Goal: Feedback & Contribution: Contribute content

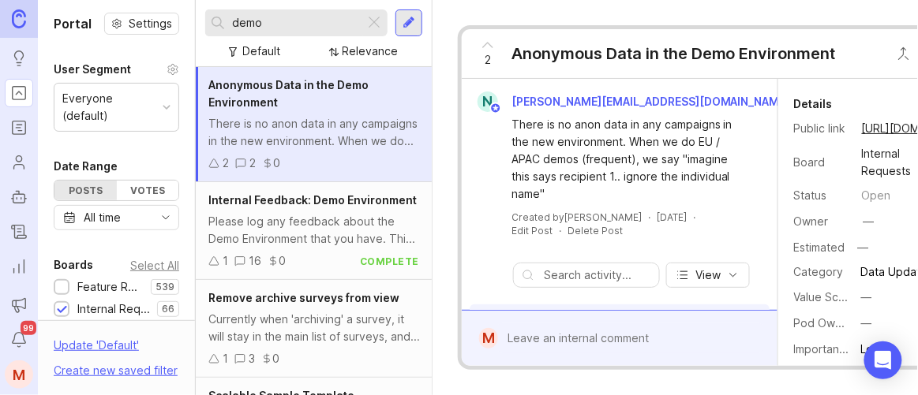
click at [302, 15] on input "demo" at bounding box center [295, 22] width 126 height 17
type input "d"
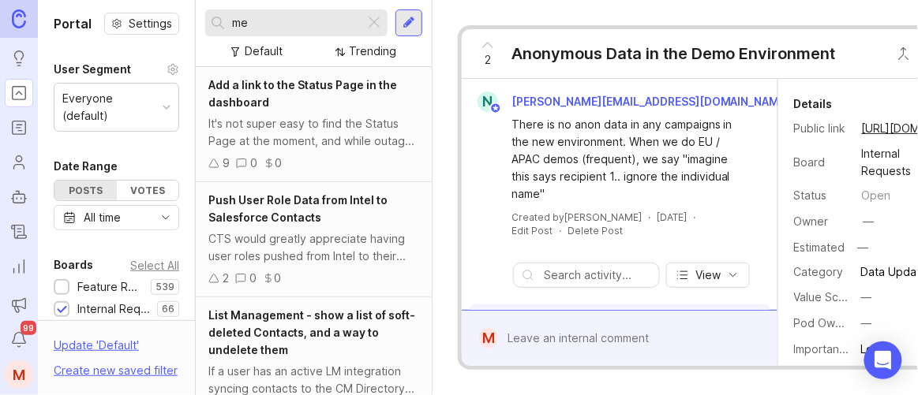
type input "m"
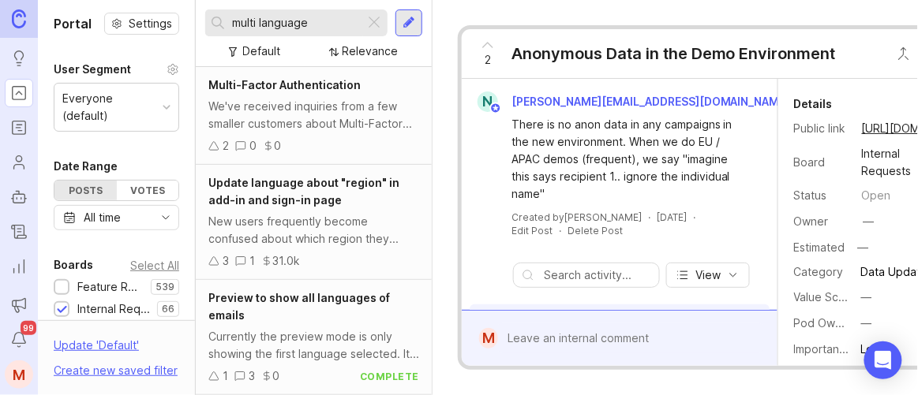
drag, startPoint x: 315, startPoint y: 27, endPoint x: 68, endPoint y: 7, distance: 247.8
click at [68, 7] on div "Portal Settings User Segment Everyone (default) Date Range Posts Votes All time…" at bounding box center [478, 197] width 880 height 395
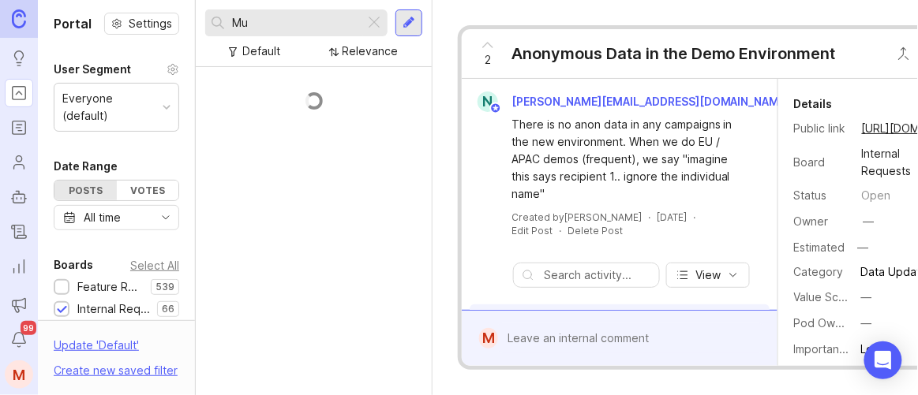
type input "M"
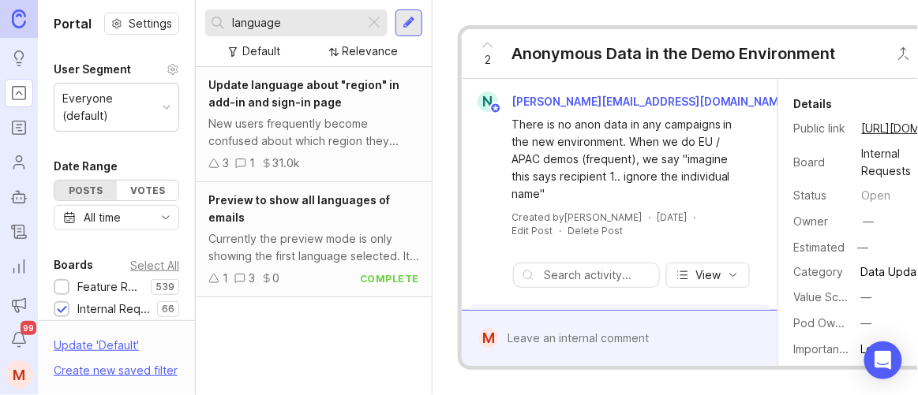
type input "language"
click at [62, 284] on div at bounding box center [62, 289] width 10 height 12
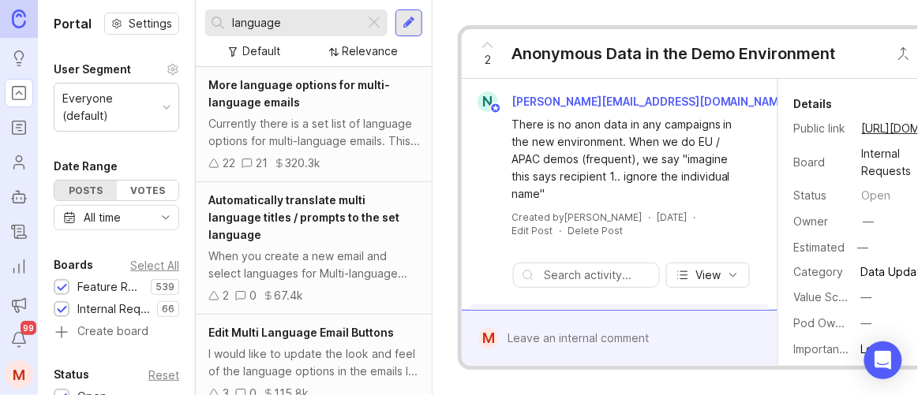
click at [329, 126] on div "Currently there is a set list of language options for multi-language emails. Th…" at bounding box center [313, 132] width 211 height 35
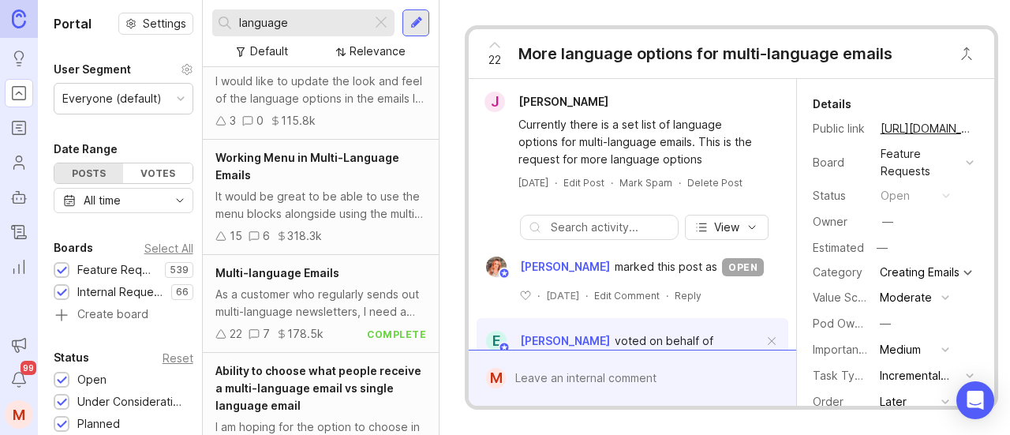
scroll to position [274, 0]
click at [372, 162] on span "Working Menu in Multi-Language Emails" at bounding box center [307, 165] width 184 height 31
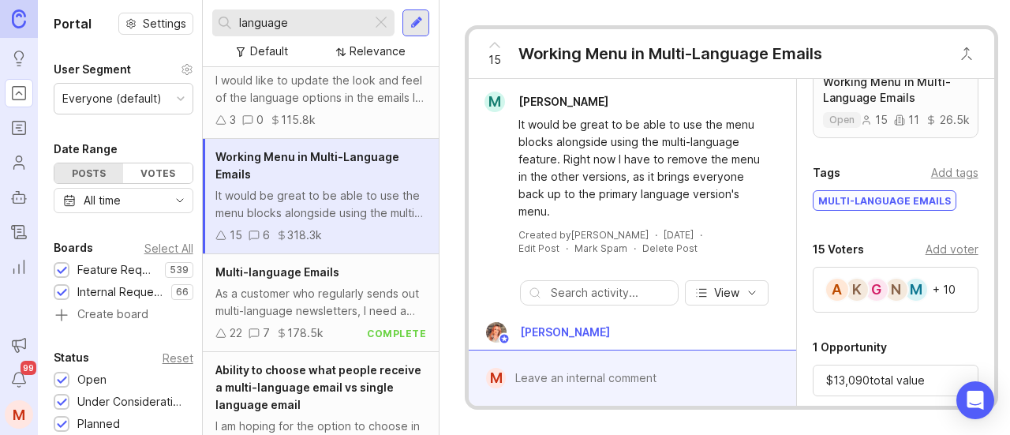
scroll to position [402, 0]
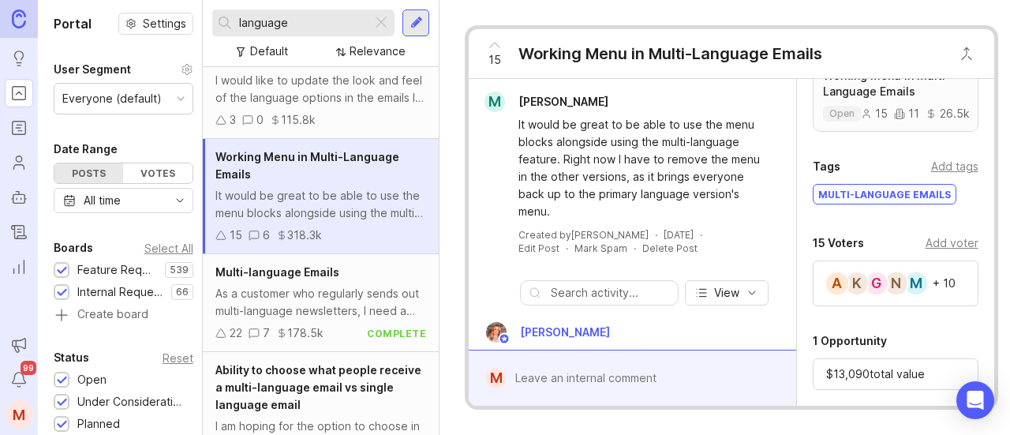
click at [917, 244] on div "Add voter" at bounding box center [952, 242] width 53 height 17
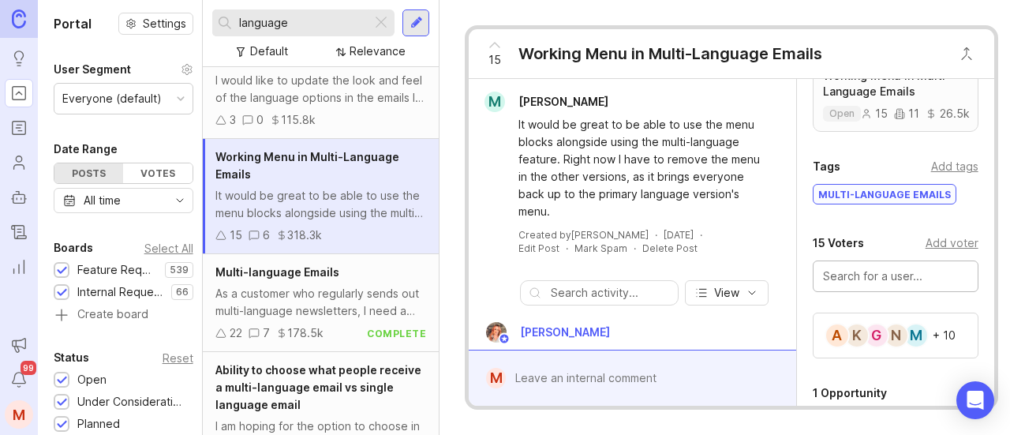
click at [890, 282] on input "text" at bounding box center [895, 276] width 145 height 17
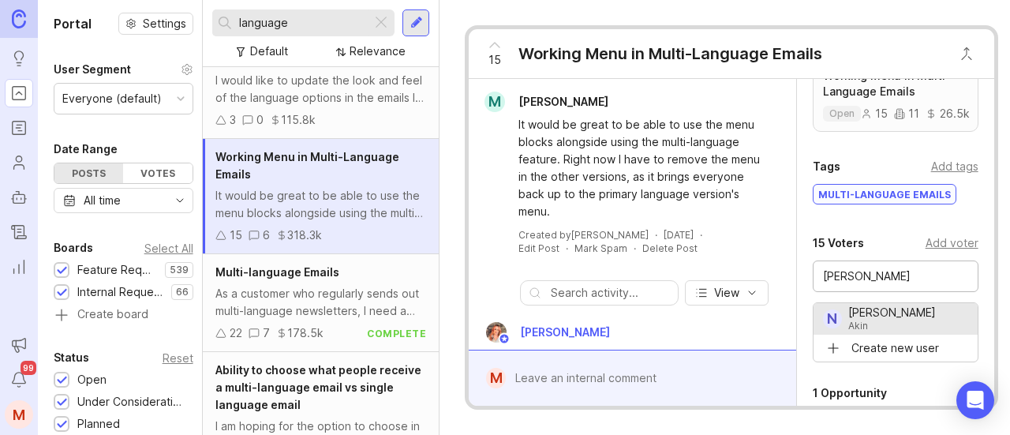
type input "[PERSON_NAME]"
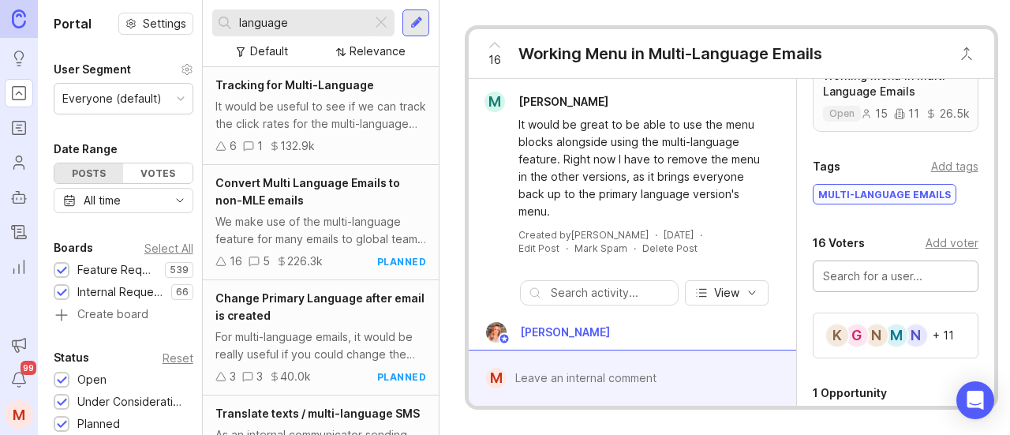
scroll to position [698, 0]
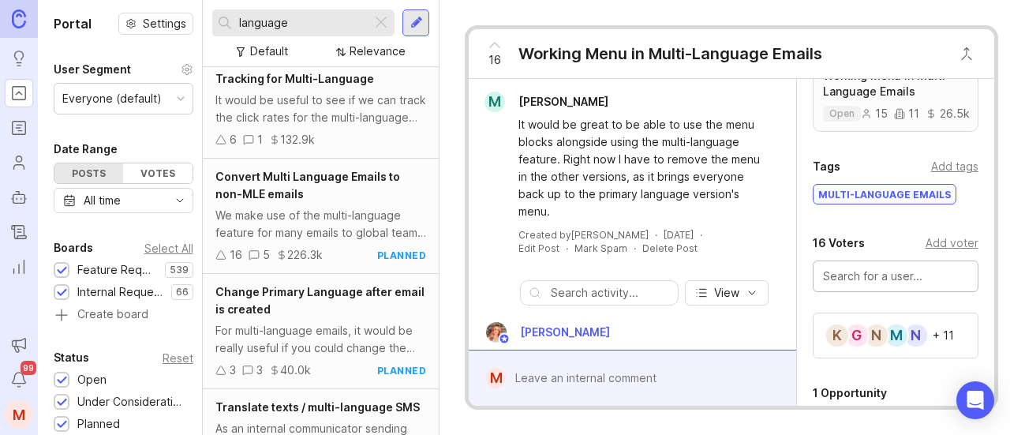
click at [365, 195] on div "Convert Multi Language Emails to non-MLE emails" at bounding box center [320, 185] width 211 height 35
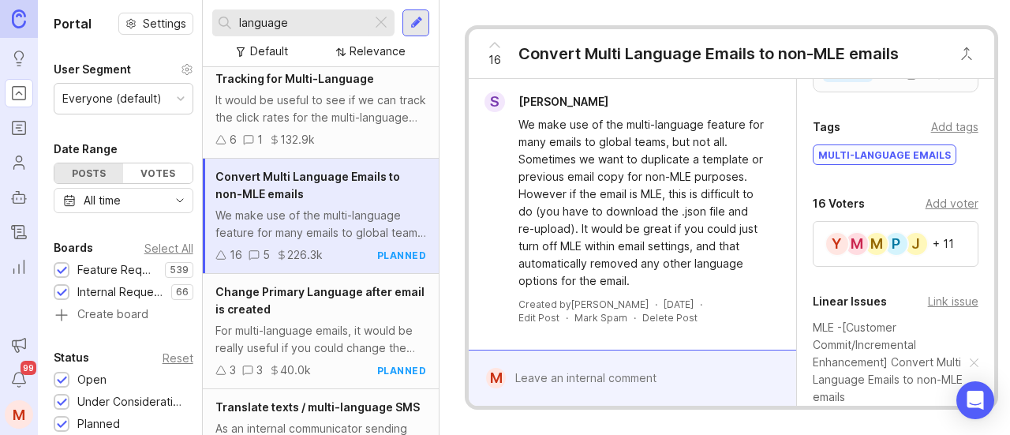
scroll to position [442, 0]
click at [917, 211] on div "Add voter" at bounding box center [952, 202] width 53 height 17
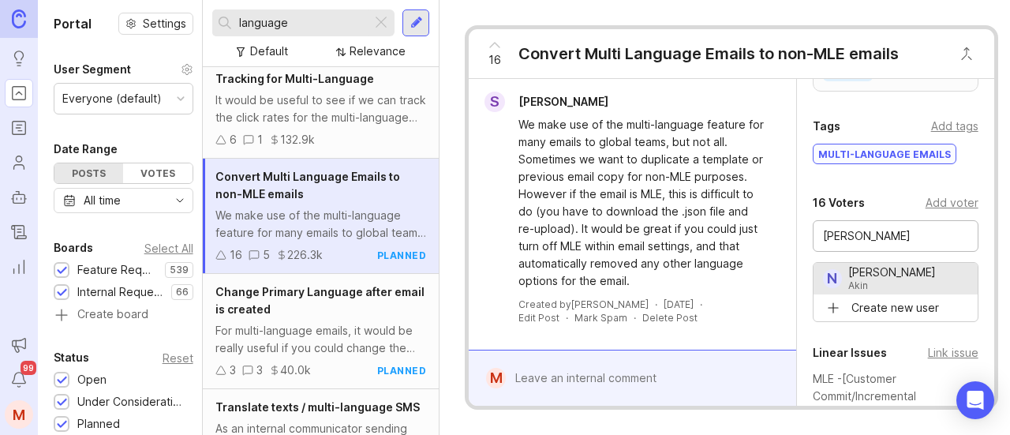
type input "[PERSON_NAME]"
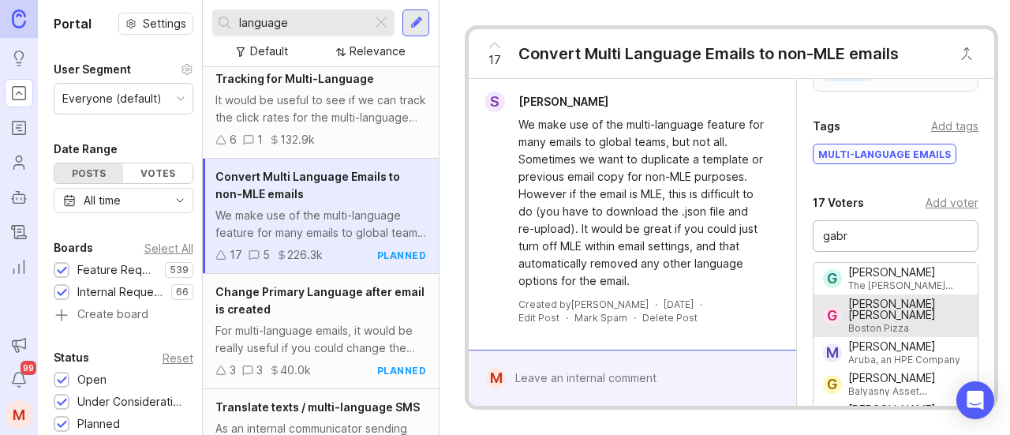
type input "[PERSON_NAME] [PERSON_NAME]"
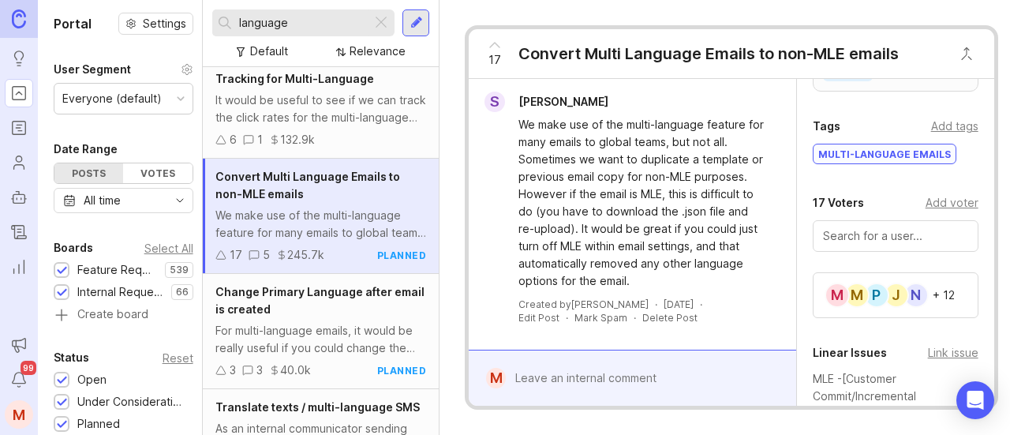
drag, startPoint x: 297, startPoint y: 24, endPoint x: 159, endPoint y: 9, distance: 138.8
click at [159, 9] on div "Portal Settings User Segment Everyone (default) Date Range Posts Votes All time…" at bounding box center [524, 217] width 972 height 435
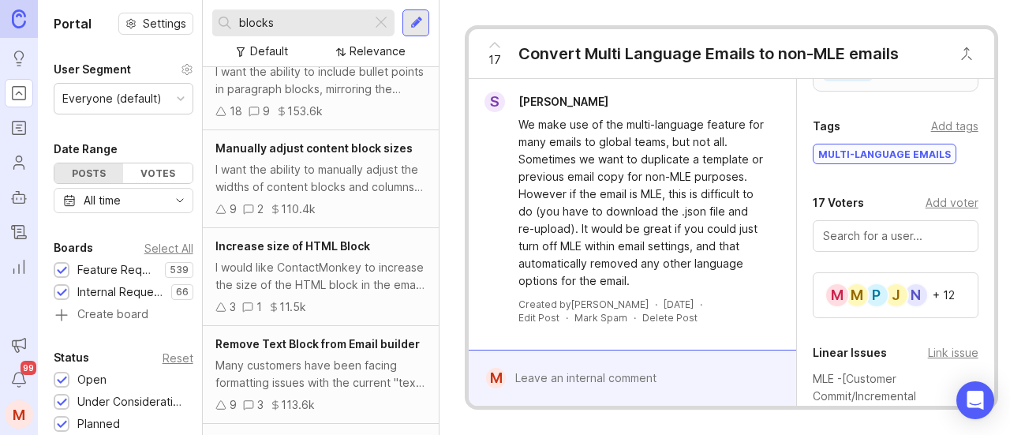
scroll to position [478, 0]
drag, startPoint x: 329, startPoint y: 16, endPoint x: 69, endPoint y: 9, distance: 259.7
click at [69, 9] on div "Portal Settings User Segment Everyone (default) Date Range Posts Votes All time…" at bounding box center [524, 217] width 972 height 435
type input "deepl"
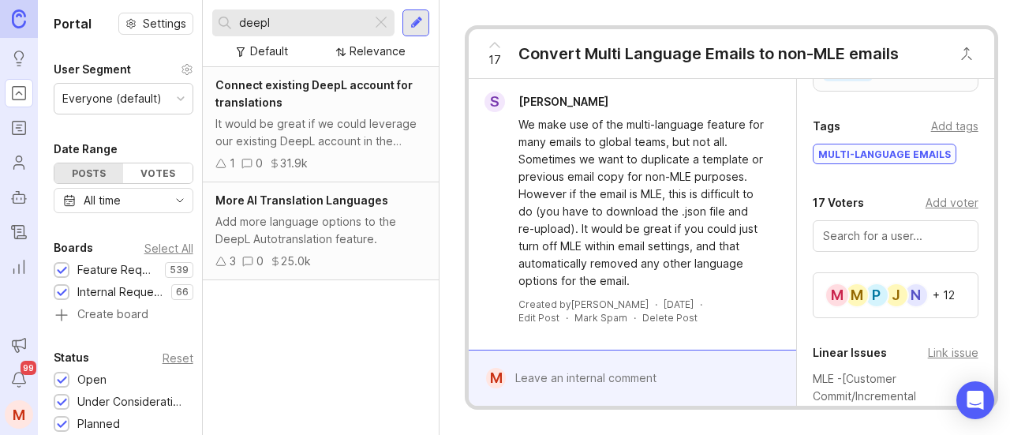
click at [294, 107] on div "Connect existing DeepL account for translations" at bounding box center [320, 94] width 211 height 35
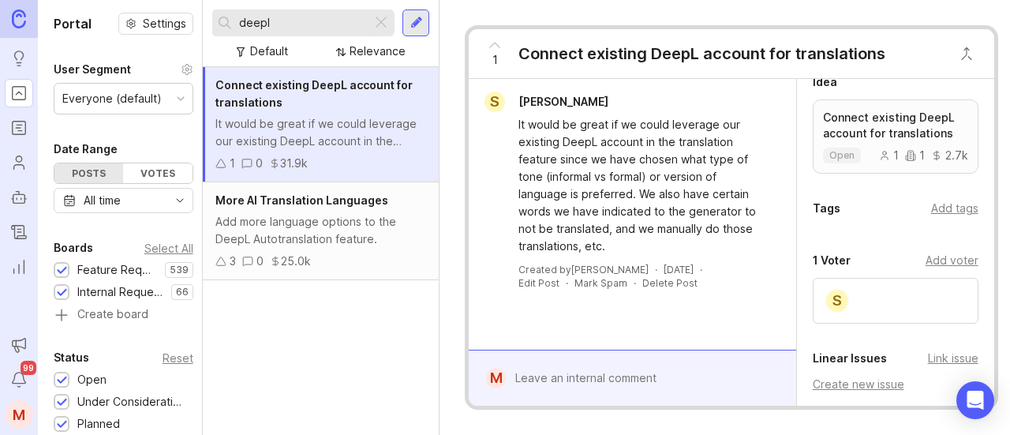
scroll to position [361, 0]
click at [917, 253] on div "Add voter" at bounding box center [952, 258] width 53 height 17
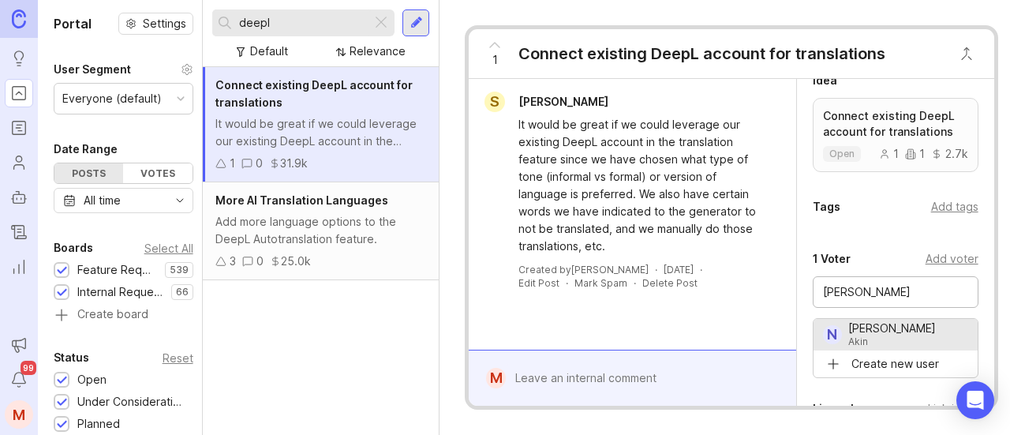
type input "[PERSON_NAME]"
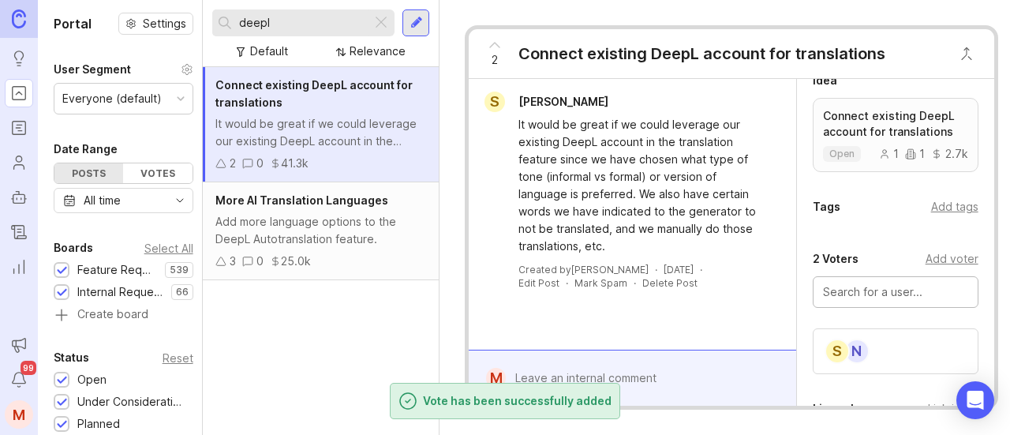
click at [321, 235] on div "Add more language options to the DeepL Autotranslation feature." at bounding box center [320, 230] width 211 height 35
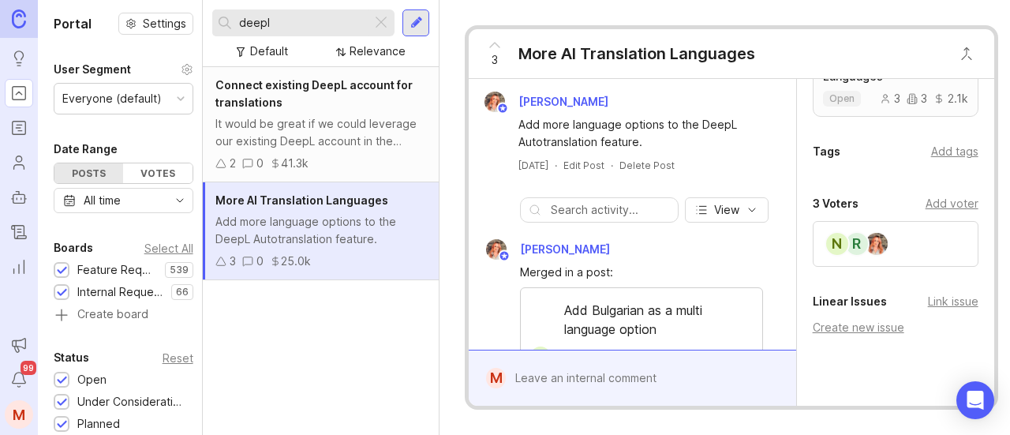
scroll to position [420, 0]
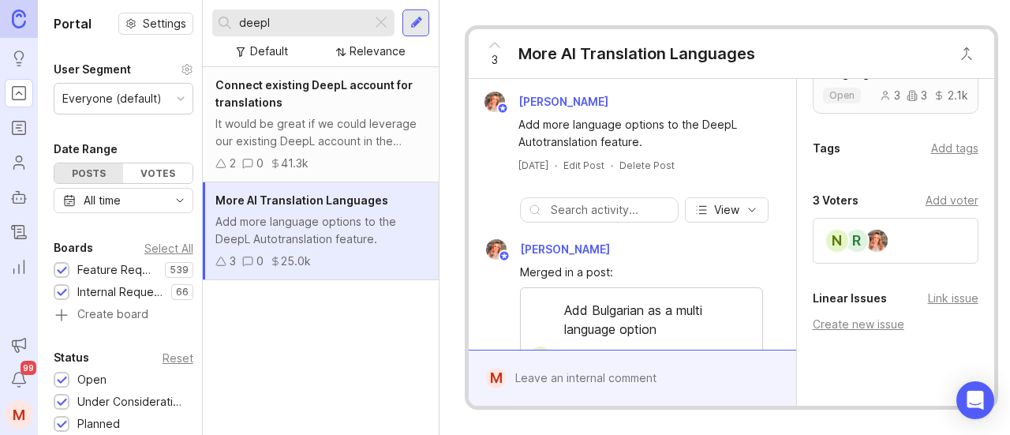
click at [917, 209] on div "Add voter" at bounding box center [952, 200] width 53 height 17
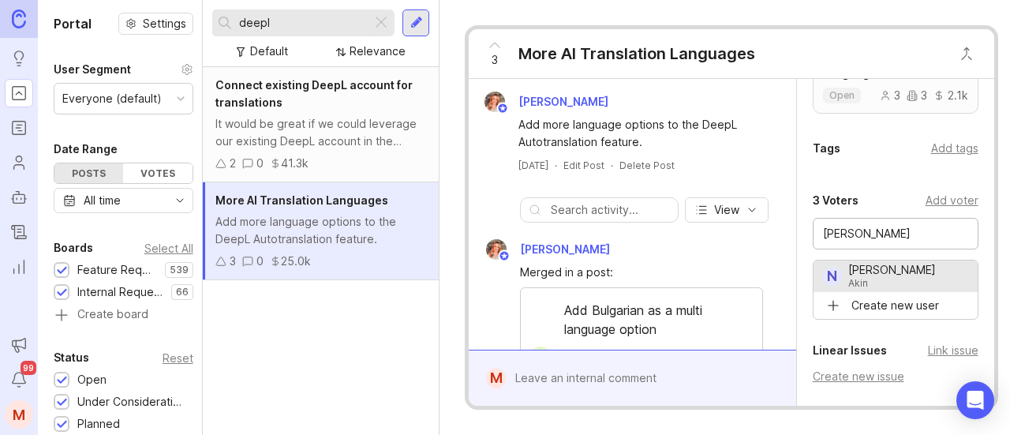
type input "[PERSON_NAME]"
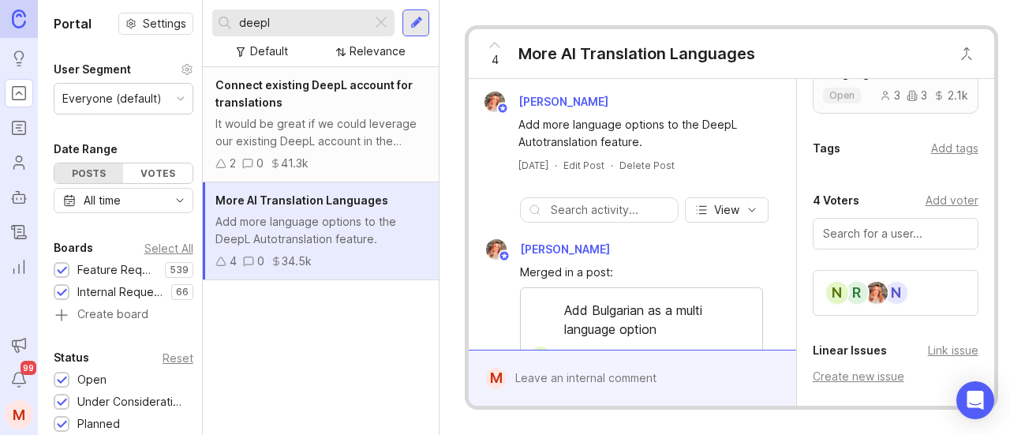
drag, startPoint x: 320, startPoint y: 21, endPoint x: 123, endPoint y: 6, distance: 197.1
click at [123, 6] on div "Portal Settings User Segment Everyone (default) Date Range Posts Votes All time…" at bounding box center [524, 217] width 972 height 435
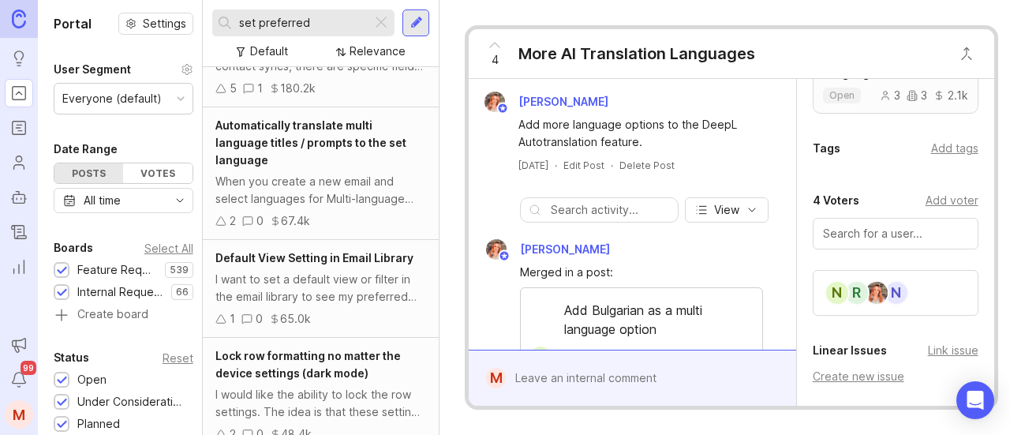
scroll to position [502, 0]
drag, startPoint x: 331, startPoint y: 17, endPoint x: 142, endPoint y: 19, distance: 189.4
click at [142, 19] on div "Portal Settings User Segment Everyone (default) Date Range Posts Votes All time…" at bounding box center [524, 217] width 972 height 435
type input "translation"
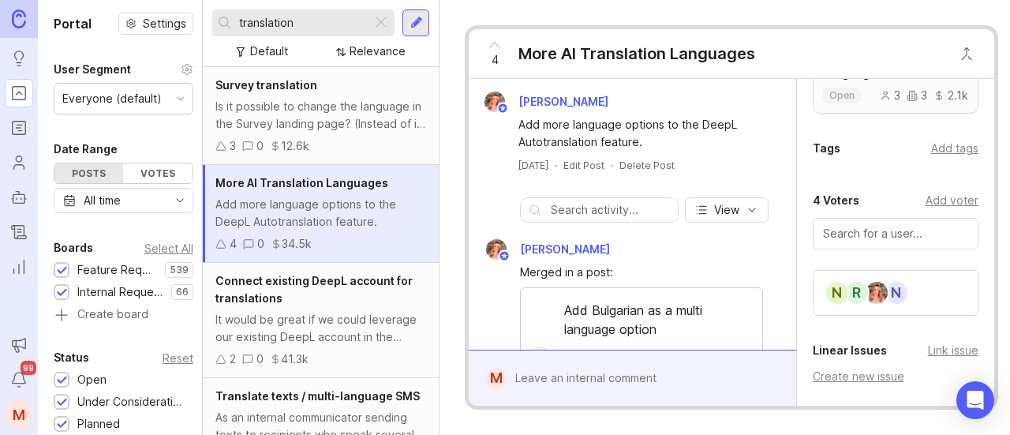
click at [337, 113] on div "Is it possible to change the language in the Survey landing page? (Instead of i…" at bounding box center [320, 115] width 211 height 35
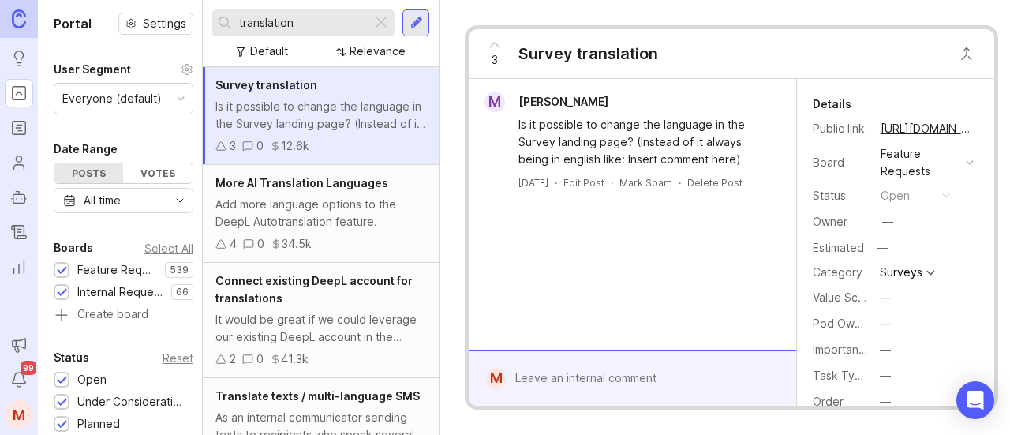
scroll to position [275, 0]
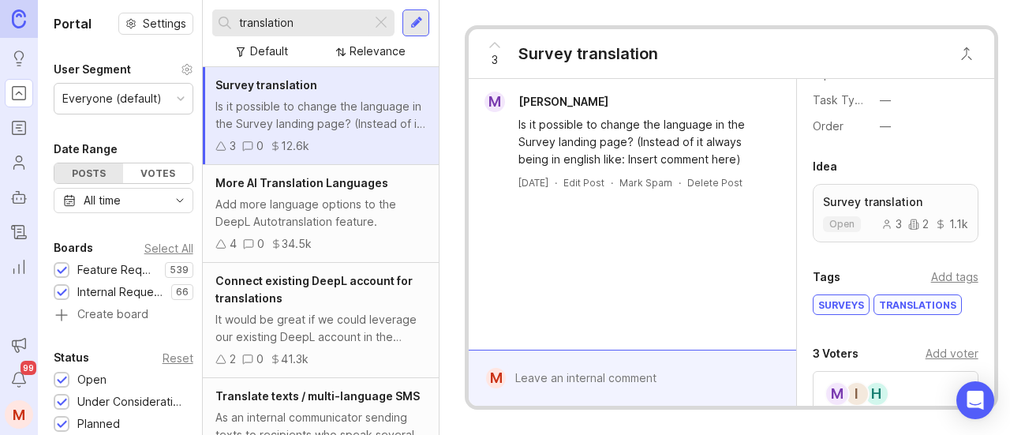
click at [377, 24] on div at bounding box center [381, 23] width 19 height 21
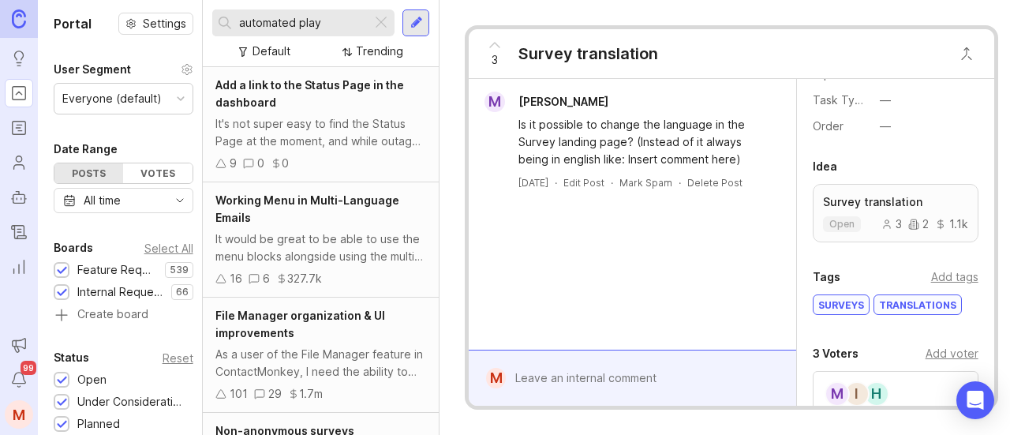
type input "automated play"
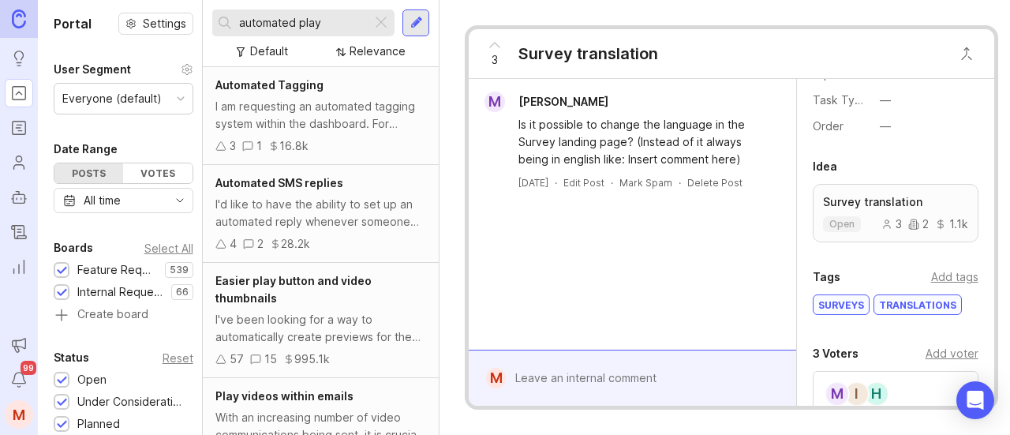
click at [331, 308] on div "Easier play button and video thumbnails I've been looking for a way to automati…" at bounding box center [321, 320] width 236 height 115
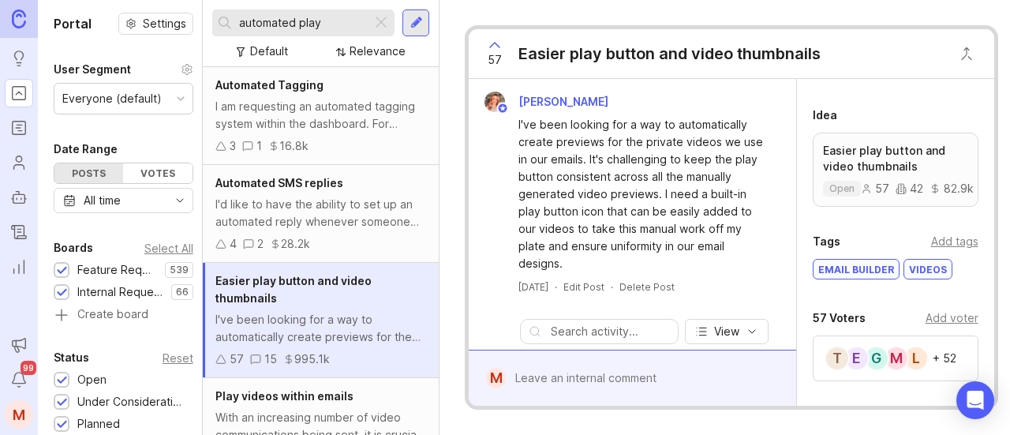
scroll to position [418, 0]
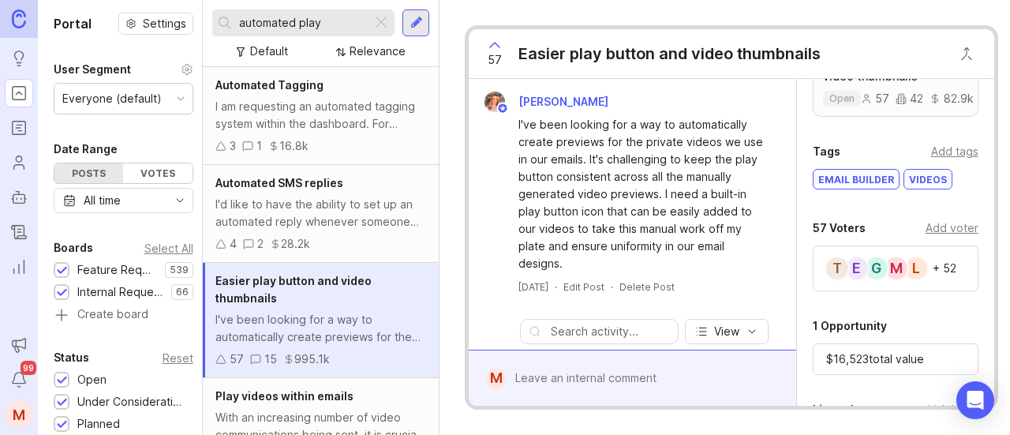
click at [917, 237] on div "Add voter" at bounding box center [952, 227] width 53 height 17
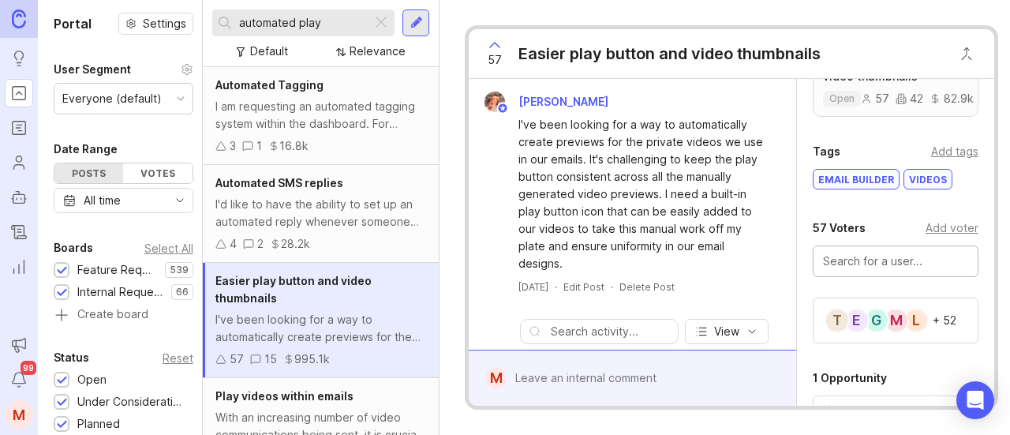
click at [879, 277] on div at bounding box center [896, 261] width 166 height 32
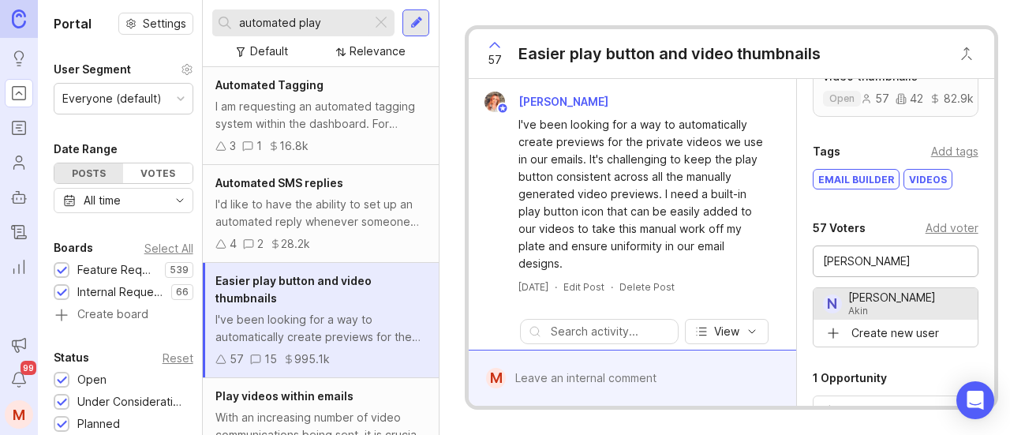
type input "[PERSON_NAME]"
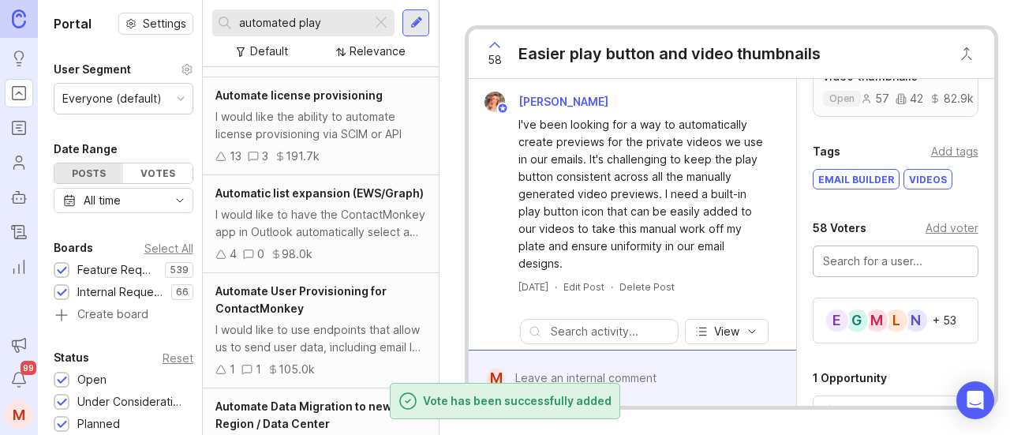
scroll to position [399, 0]
